Goal: Transaction & Acquisition: Purchase product/service

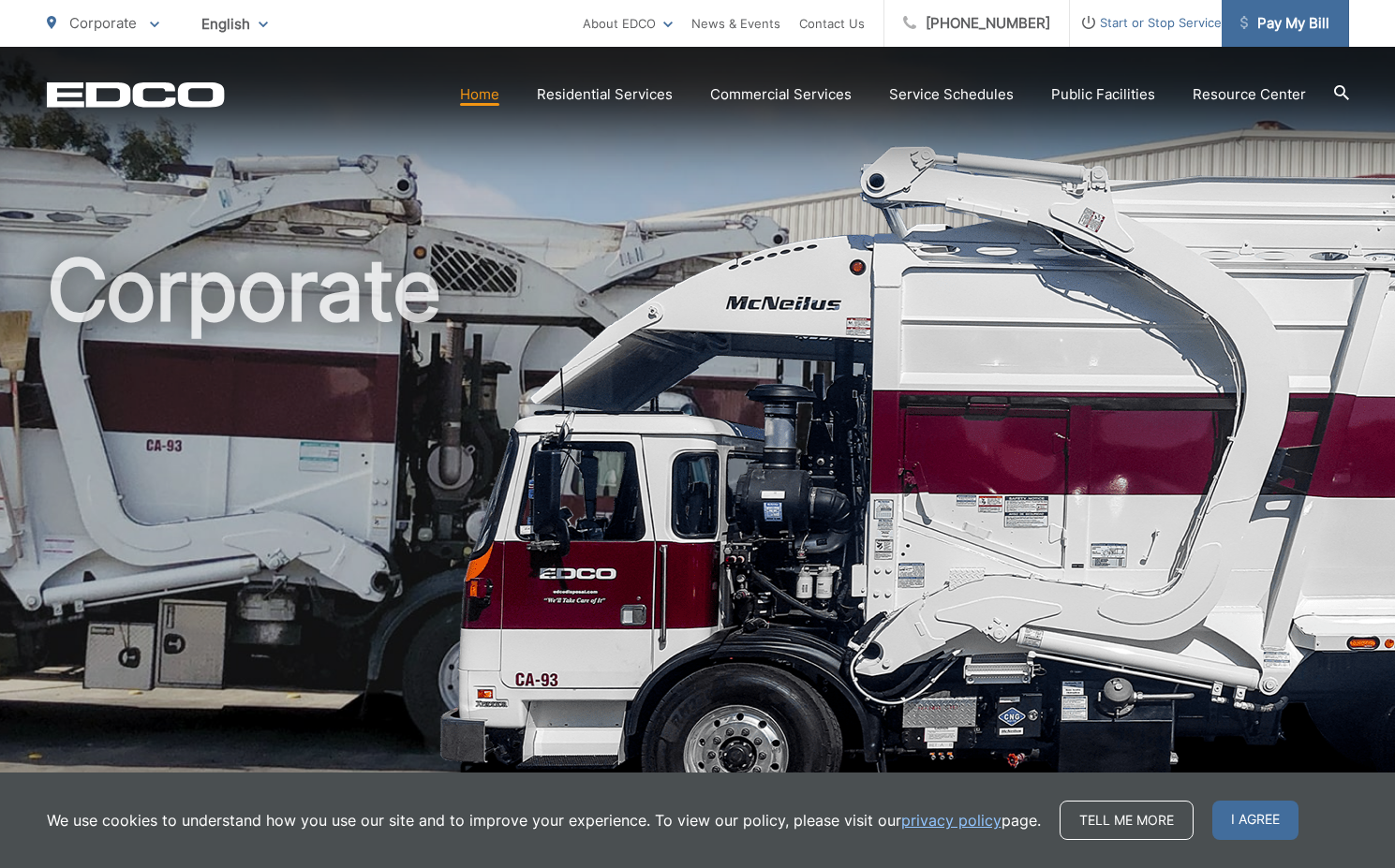
click at [1277, 34] on span "Pay My Bill" at bounding box center [1285, 23] width 89 height 22
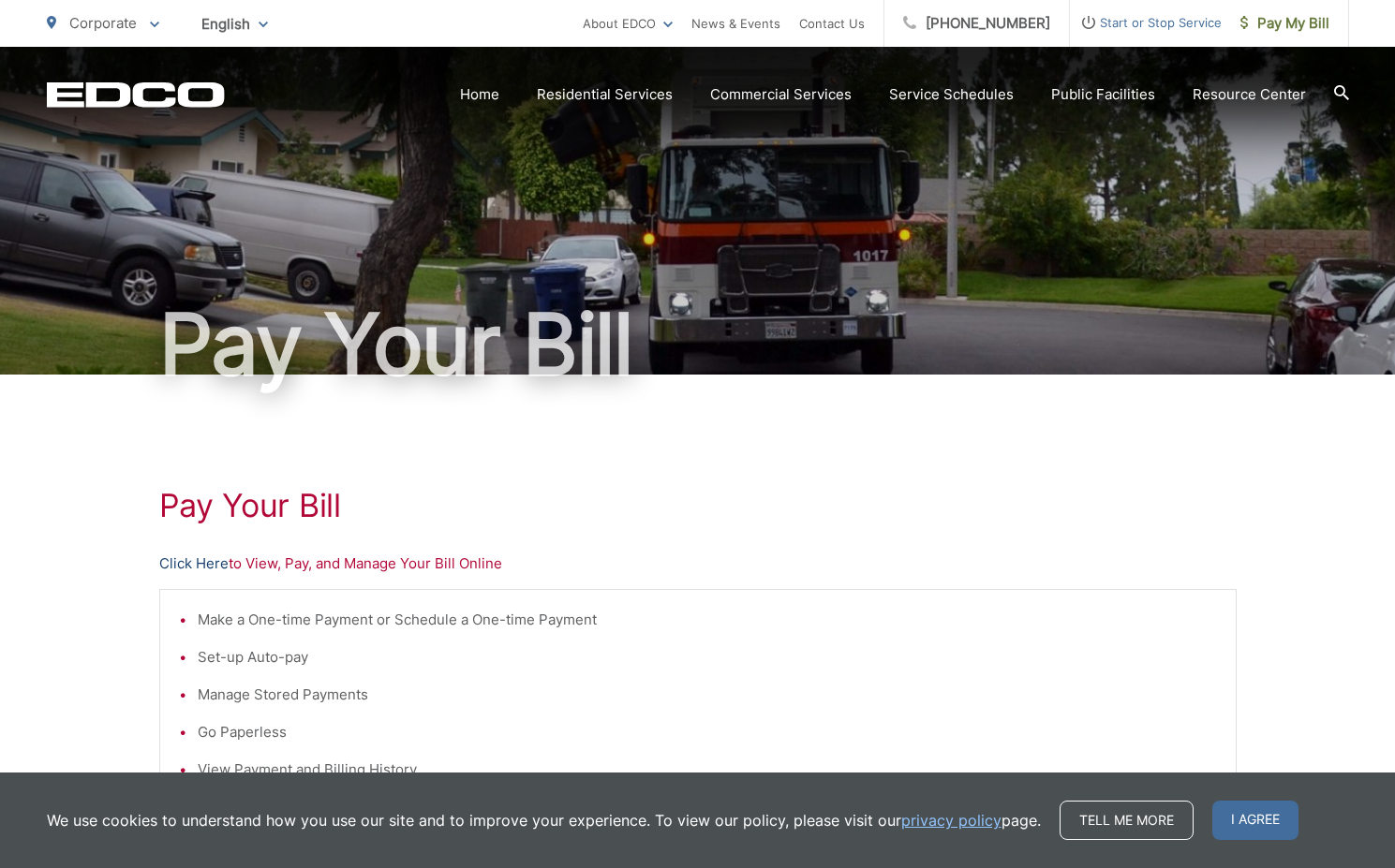
click at [203, 565] on link "Click Here" at bounding box center [194, 563] width 69 height 22
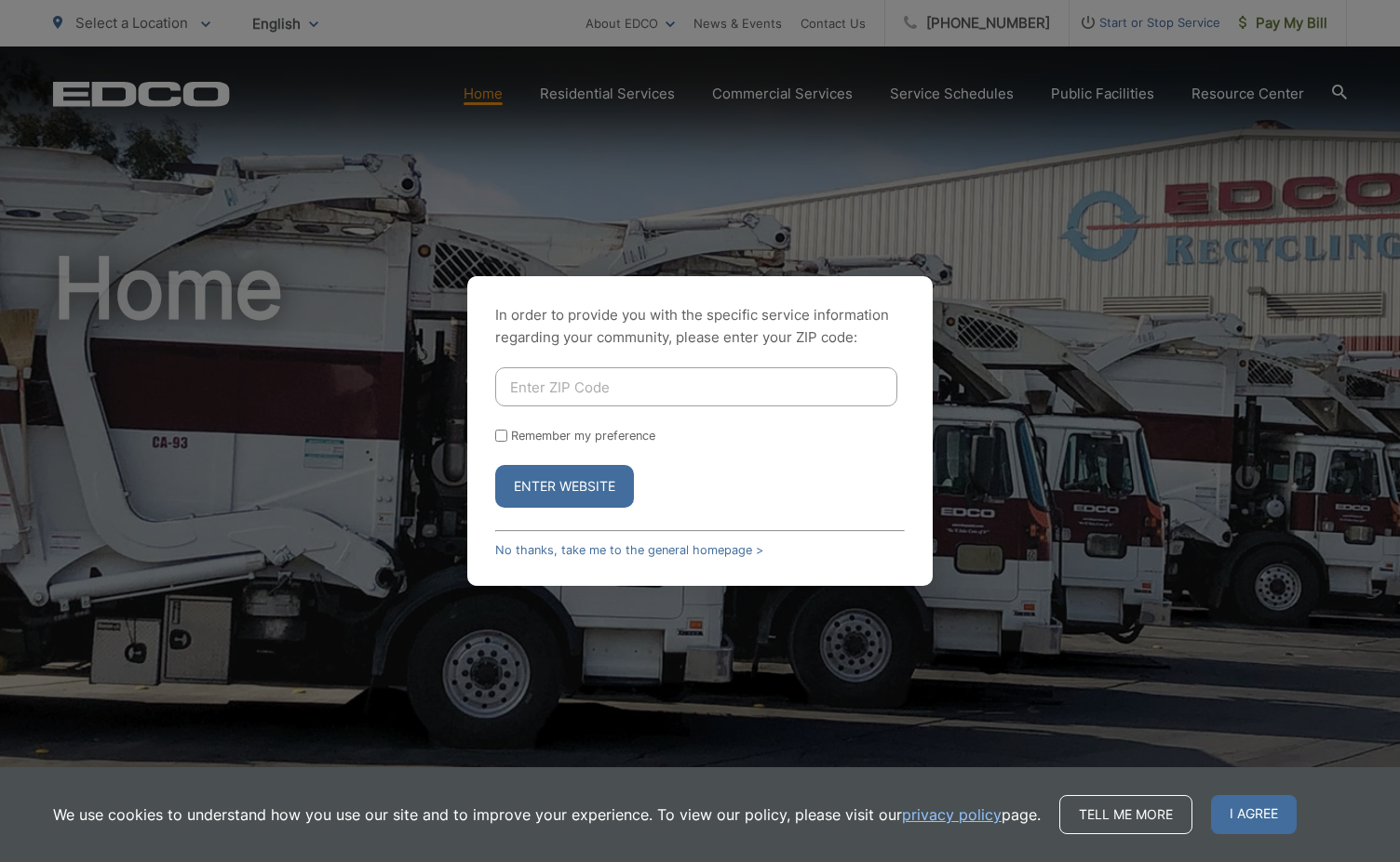
click at [658, 558] on div "In order to provide you with the specific service information regarding your co…" at bounding box center [700, 431] width 465 height 310
click at [661, 552] on link "No thanks, take me to the general homepage >" at bounding box center [629, 550] width 268 height 14
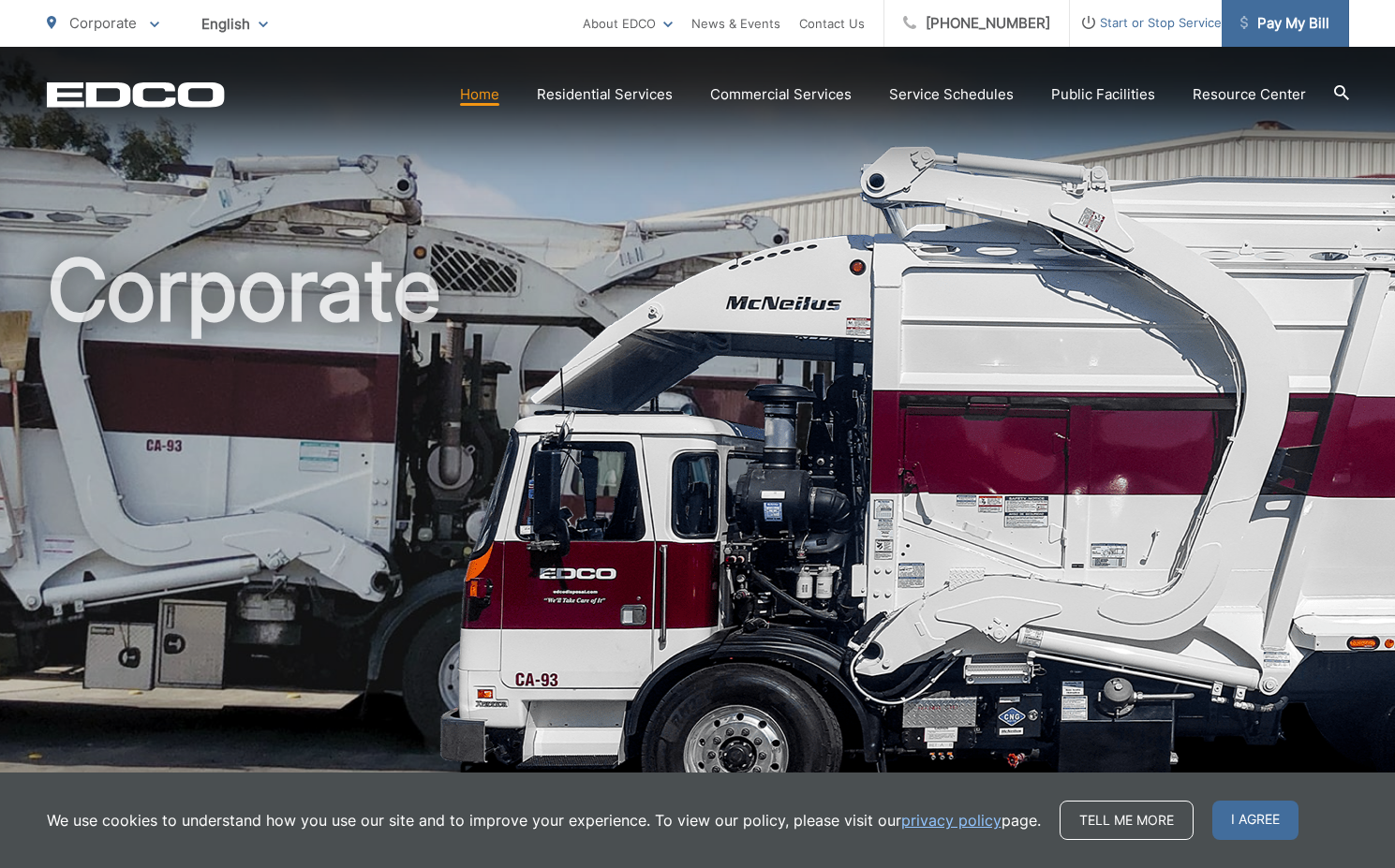
click at [1290, 32] on span "Pay My Bill" at bounding box center [1285, 23] width 89 height 22
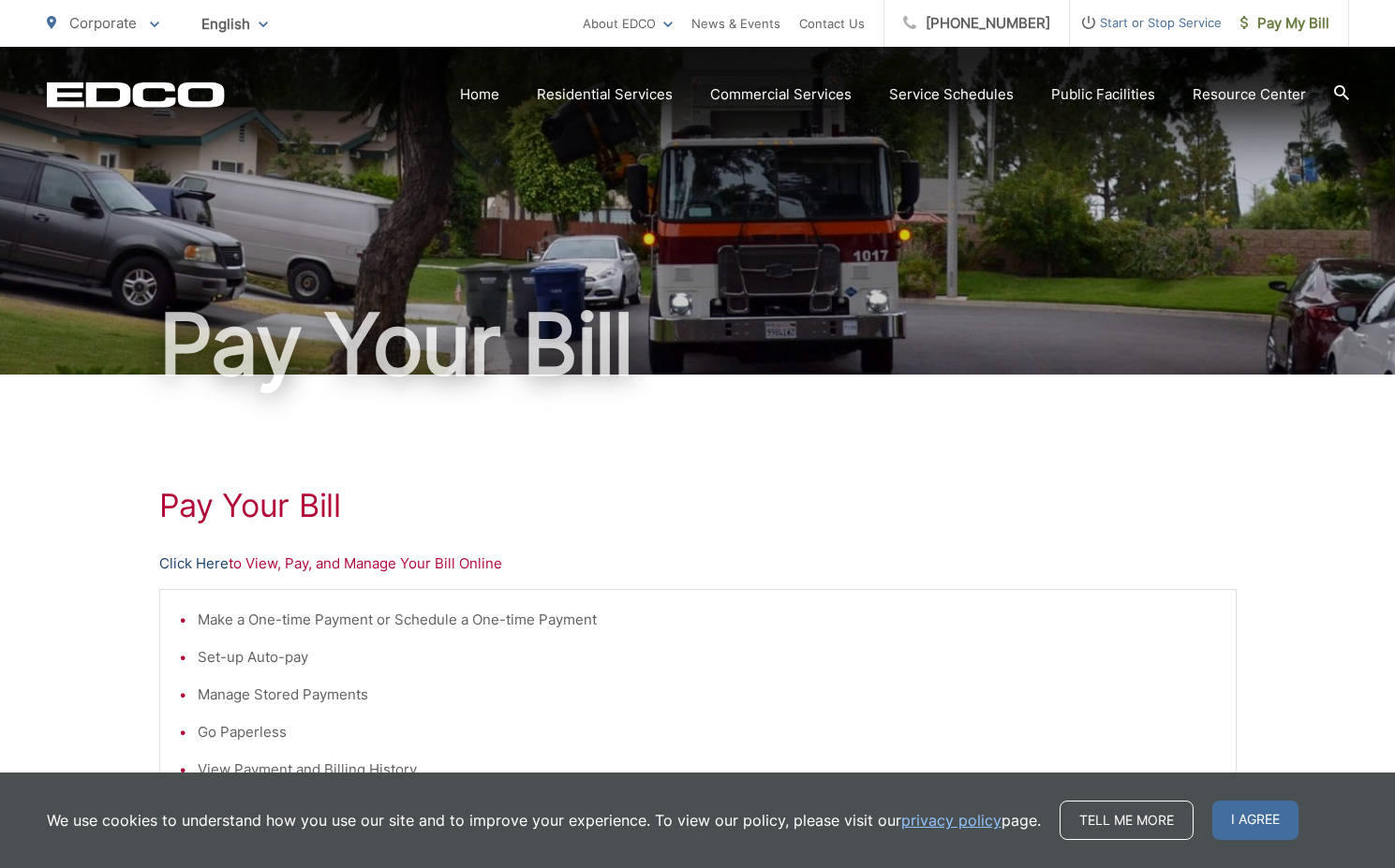
click at [216, 568] on link "Click Here" at bounding box center [194, 563] width 69 height 22
